Goal: Task Accomplishment & Management: Manage account settings

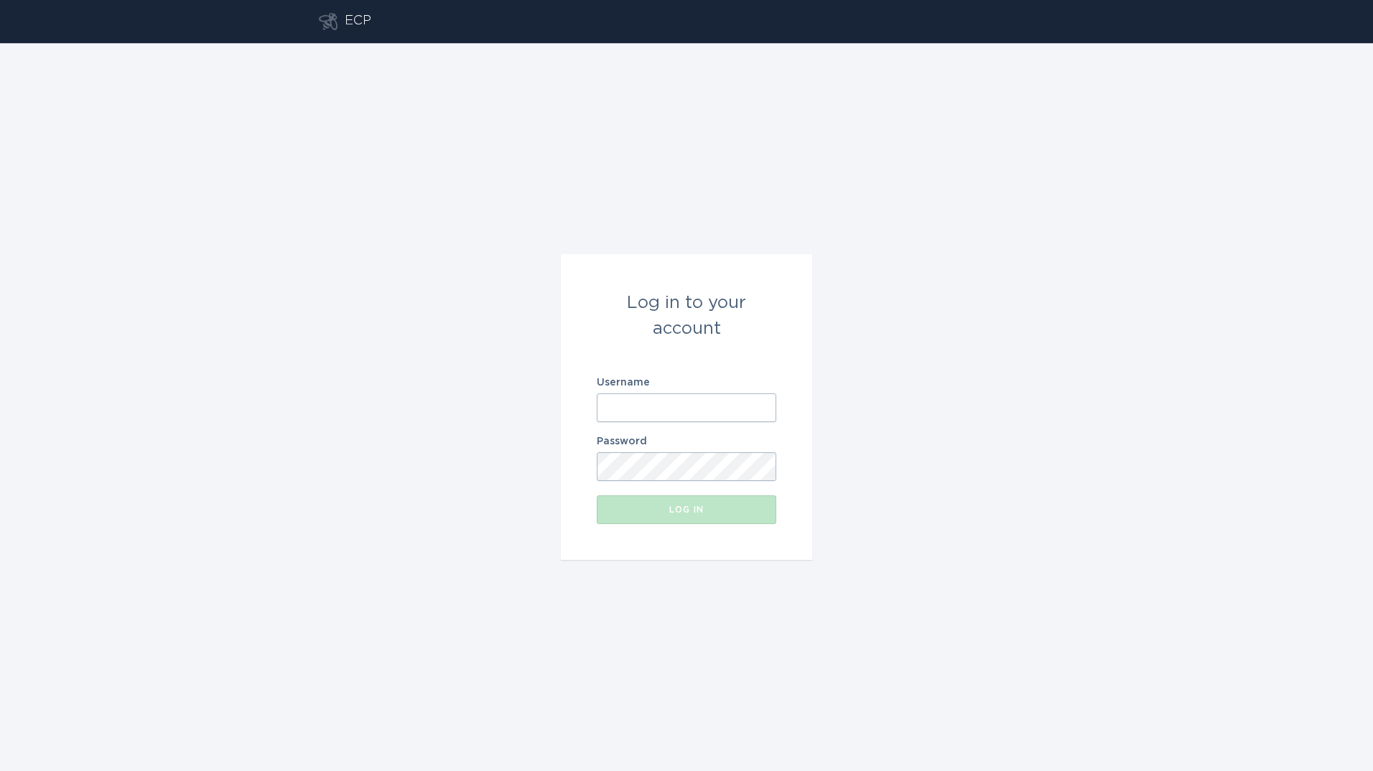
click at [644, 409] on input "Username" at bounding box center [687, 408] width 180 height 29
paste input "[PERSON_NAME][EMAIL_ADDRESS][PERSON_NAME][DOMAIN_NAME]"
type input "[PERSON_NAME][EMAIL_ADDRESS][PERSON_NAME][DOMAIN_NAME]"
click at [676, 514] on div "Log in" at bounding box center [686, 510] width 165 height 9
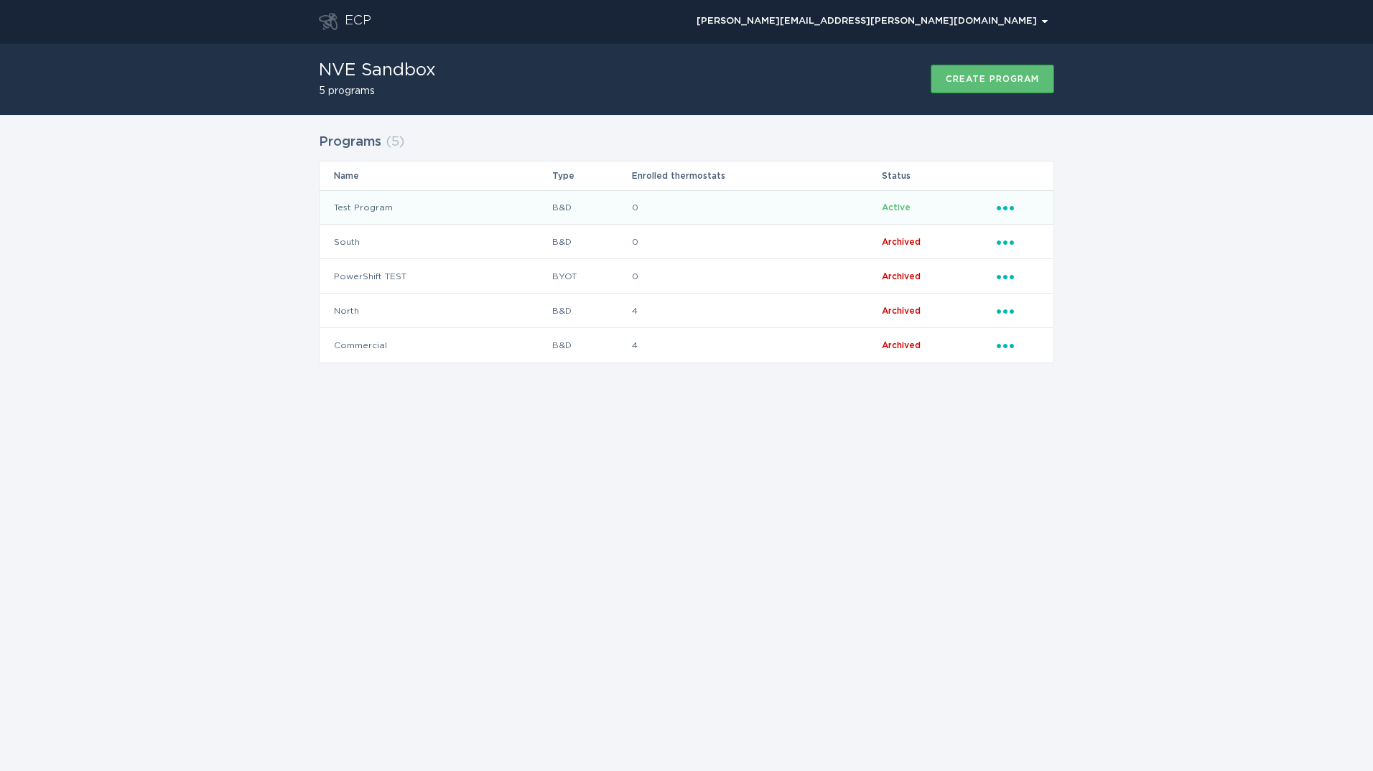
click at [1008, 205] on icon "Ellipsis" at bounding box center [1007, 206] width 20 height 12
click at [1004, 37] on div "[PERSON_NAME][EMAIL_ADDRESS][PERSON_NAME][DOMAIN_NAME] Chevron" at bounding box center [712, 21] width 683 height 43
click at [1007, 24] on div "[PERSON_NAME][EMAIL_ADDRESS][PERSON_NAME][DOMAIN_NAME] Chevron" at bounding box center [872, 21] width 351 height 9
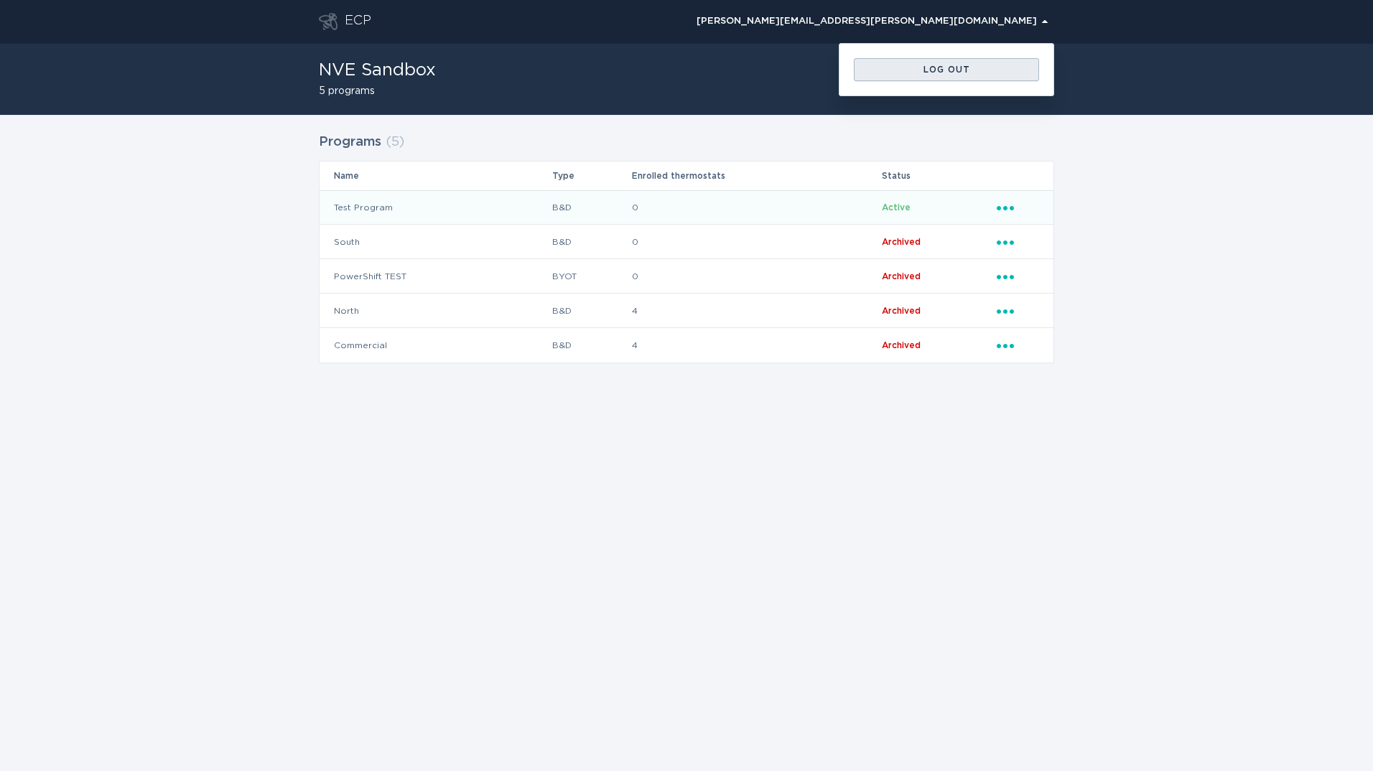
click at [994, 74] on button "Log out" at bounding box center [946, 69] width 185 height 23
